Goal: Task Accomplishment & Management: Complete application form

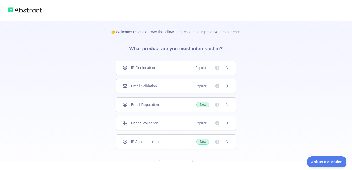
click at [84, 83] on div "👋 Welcome! Please answer the following questions to improve your experience. Wh…" at bounding box center [176, 96] width 352 height 193
drag, startPoint x: 84, startPoint y: 83, endPoint x: 91, endPoint y: 84, distance: 6.7
click at [91, 84] on div "👋 Welcome! Please answer the following questions to improve your experience. Wh…" at bounding box center [176, 96] width 352 height 193
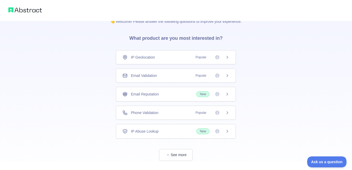
scroll to position [21, 0]
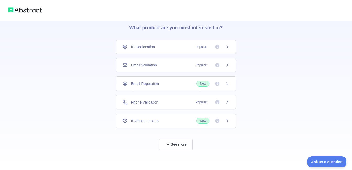
click at [154, 71] on div "Email Validation Popular" at bounding box center [176, 65] width 120 height 14
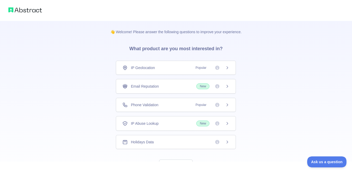
scroll to position [21, 0]
